Goal: Information Seeking & Learning: Learn about a topic

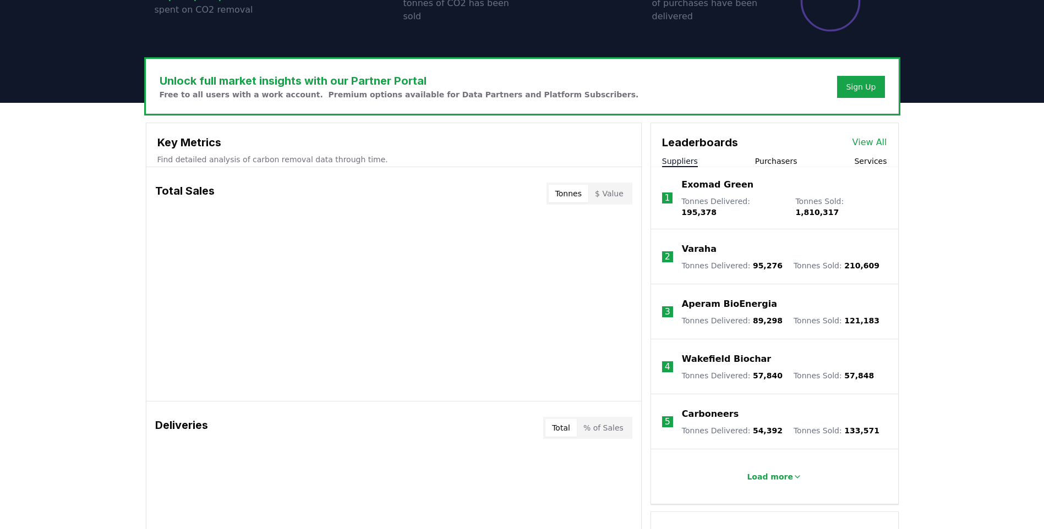
scroll to position [293, 0]
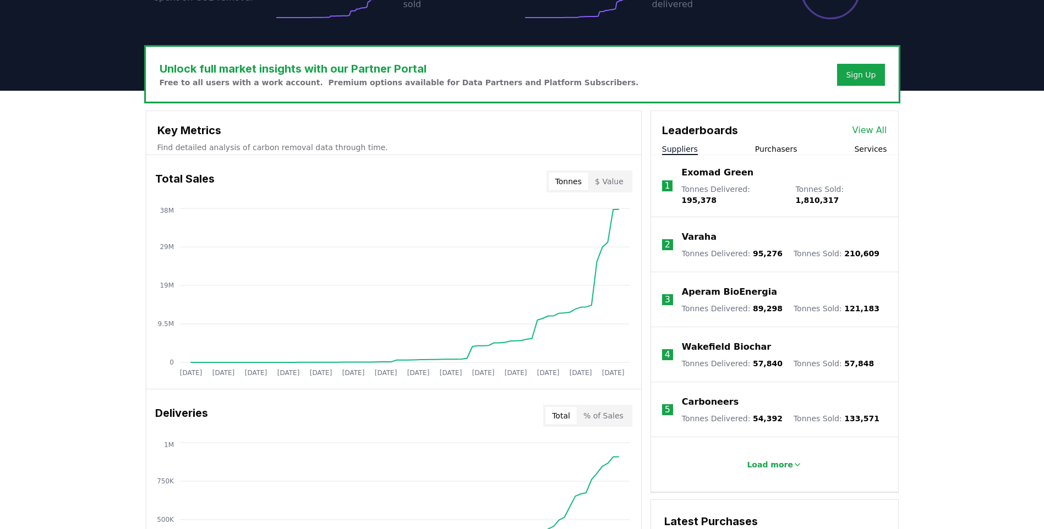
click at [607, 183] on button "$ Value" at bounding box center [609, 182] width 42 height 18
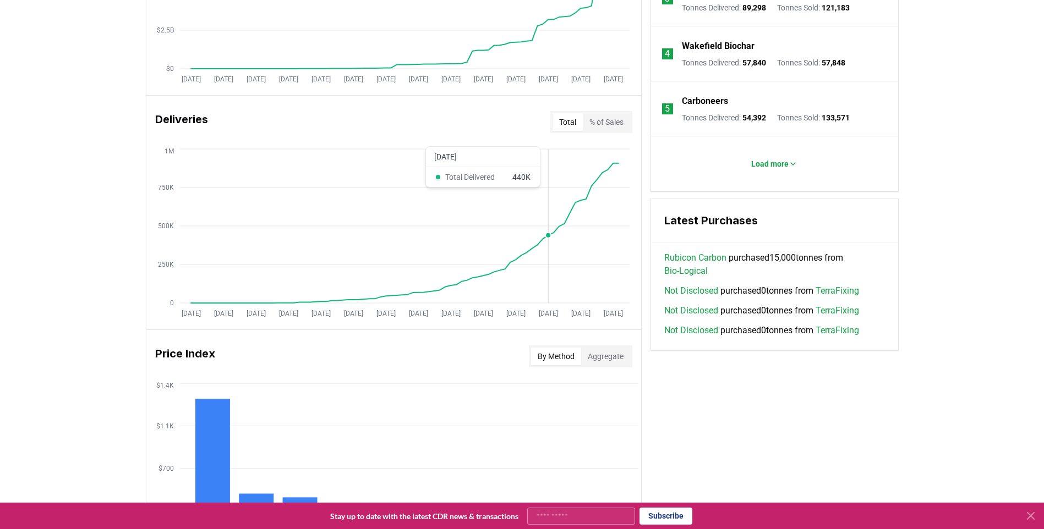
scroll to position [733, 0]
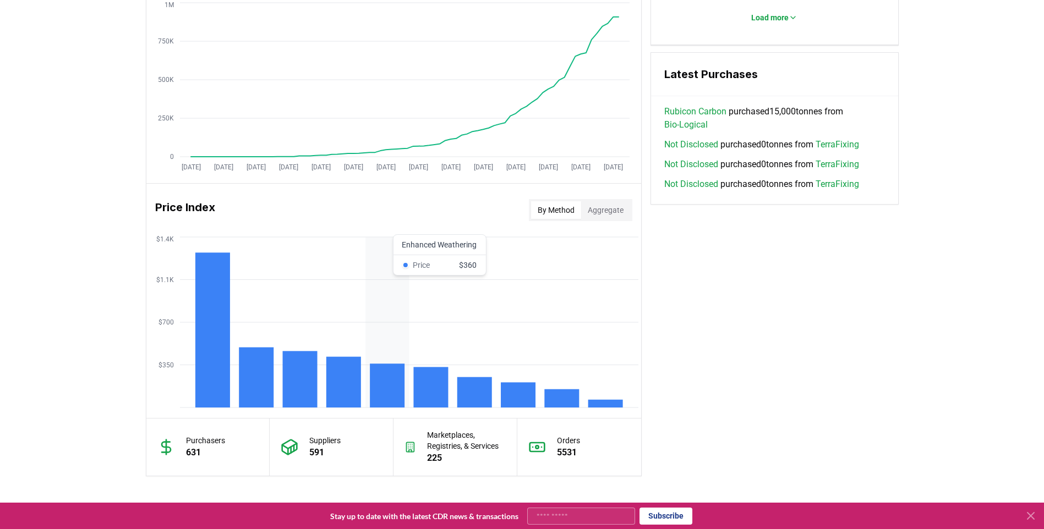
click at [388, 373] on rect at bounding box center [387, 386] width 35 height 44
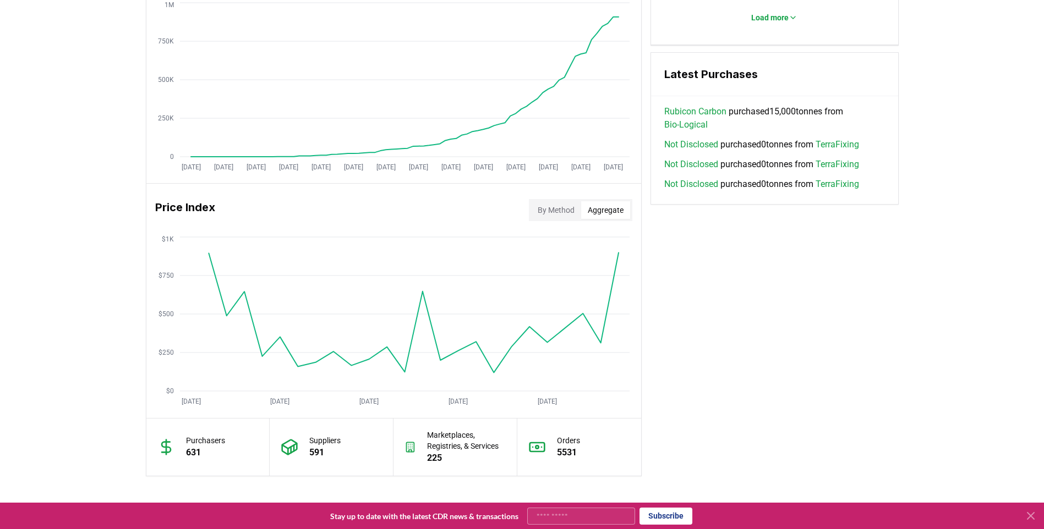
click at [607, 212] on button "Aggregate" at bounding box center [605, 210] width 49 height 18
click at [561, 211] on button "By Method" at bounding box center [556, 210] width 50 height 18
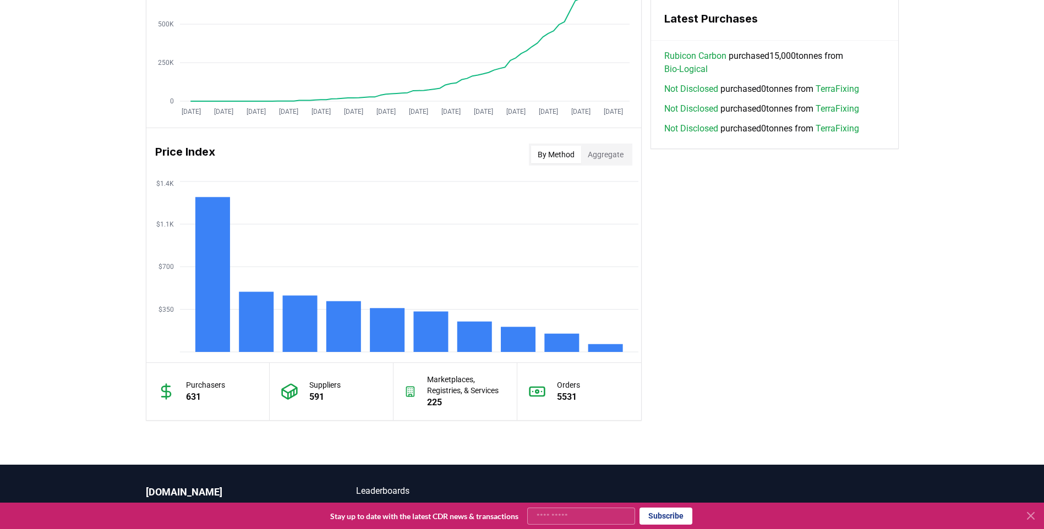
scroll to position [880, 0]
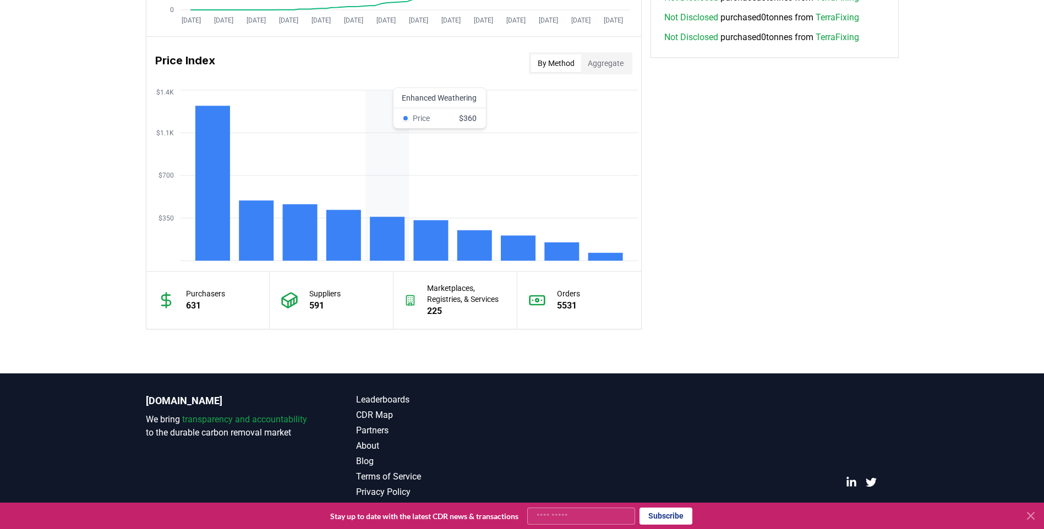
drag, startPoint x: 377, startPoint y: 237, endPoint x: 428, endPoint y: 118, distance: 129.2
click at [428, 118] on icon "$350 $700 $1.1K $1.4K" at bounding box center [393, 175] width 495 height 176
click at [381, 226] on rect at bounding box center [387, 239] width 35 height 44
click at [383, 237] on rect at bounding box center [387, 239] width 35 height 44
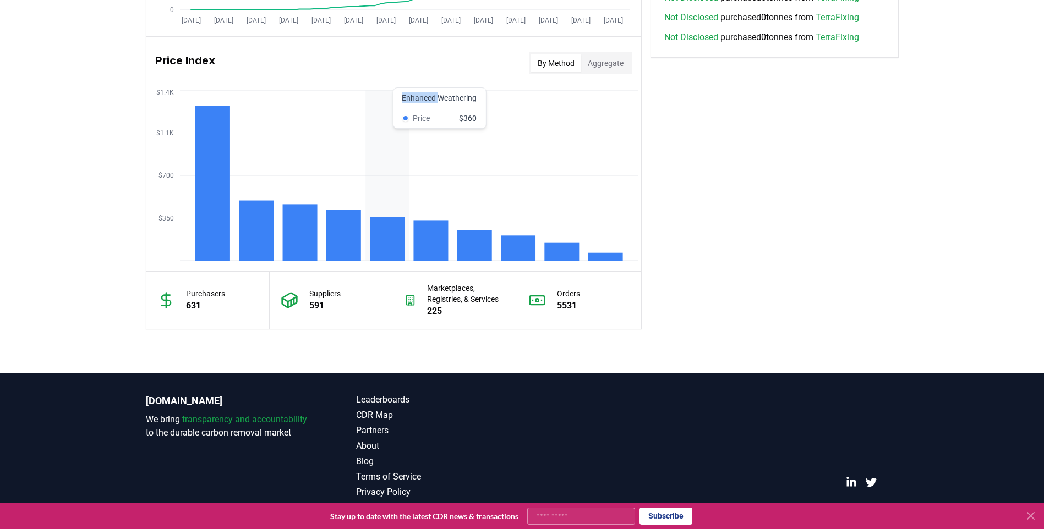
click at [383, 237] on rect at bounding box center [387, 239] width 35 height 44
drag, startPoint x: 383, startPoint y: 237, endPoint x: 354, endPoint y: 157, distance: 84.4
click at [354, 157] on icon "$350 $700 $1.1K $1.4K" at bounding box center [393, 175] width 495 height 176
